Goal: Register for event/course

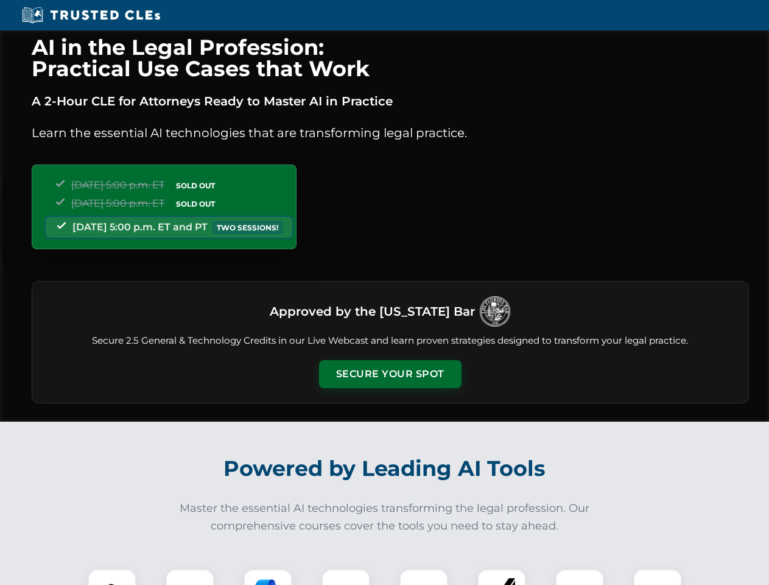
click at [390, 374] on button "Secure Your Spot" at bounding box center [390, 374] width 143 height 28
click at [112, 577] on img at bounding box center [111, 593] width 35 height 35
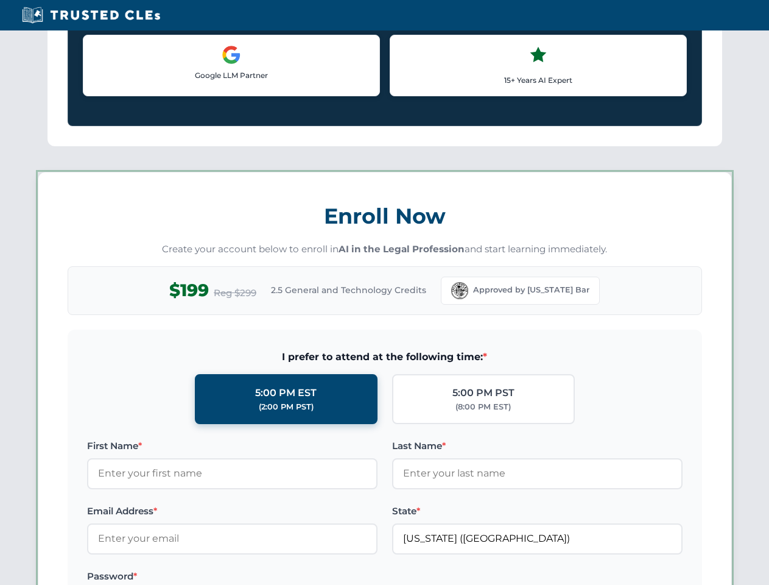
click at [268, 577] on label "Password *" at bounding box center [232, 576] width 291 height 15
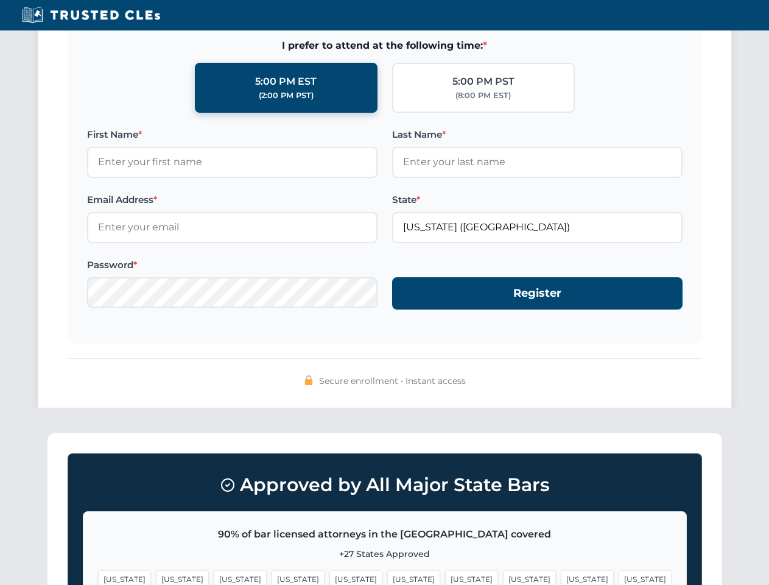
click at [561, 577] on span "[US_STATE]" at bounding box center [587, 579] width 53 height 18
